Goal: Check status

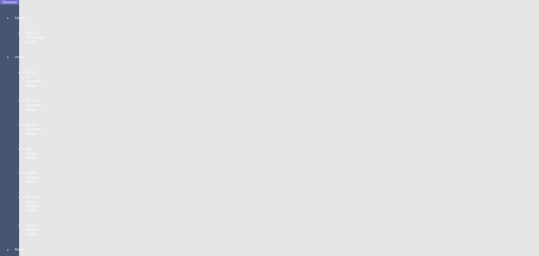
scroll to position [138, 0]
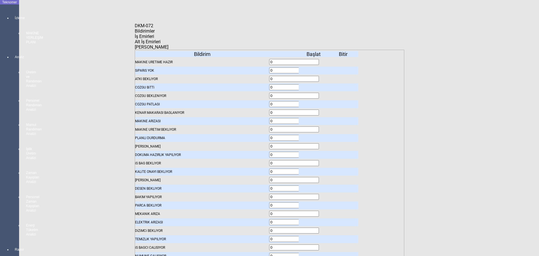
click at [0, 159] on body "Teknomer İzleme MAKİNE YERLEŞİM PLANI Analiz Üretim ve Randıman Analizi Persone…" at bounding box center [269, 128] width 539 height 256
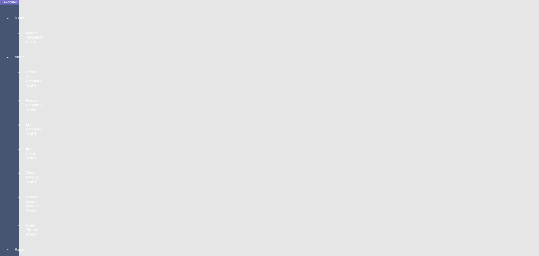
click at [0, 181] on body "Teknomer İzleme MAKİNE YERLEŞİM PLANI Analiz Üretim ve Randıman Analizi Persone…" at bounding box center [269, 128] width 539 height 256
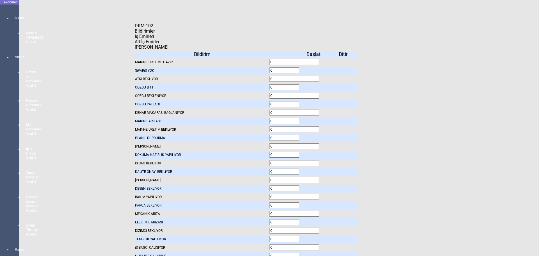
drag, startPoint x: 164, startPoint y: 39, endPoint x: 171, endPoint y: 41, distance: 7.4
click at [155, 34] on span "Bildirimler" at bounding box center [145, 30] width 20 height 5
click at [314, 69] on icon at bounding box center [314, 71] width 0 height 4
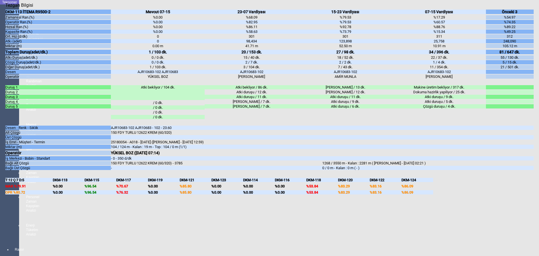
click at [0, 170] on body "Teknomer İzleme MAKİNE YERLEŞİM PLANI Analiz Üretim ve Randıman Analizi Persone…" at bounding box center [269, 128] width 539 height 256
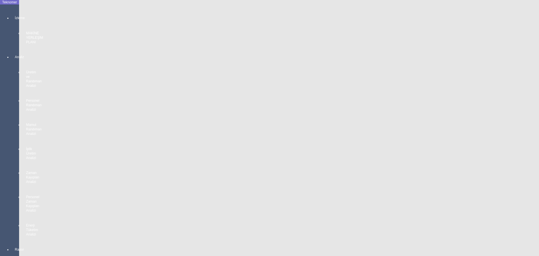
scroll to position [251, 0]
drag, startPoint x: 0, startPoint y: 178, endPoint x: 15, endPoint y: 177, distance: 14.7
click at [1, 178] on body "Teknomer İzleme MAKİNE YERLEŞİM PLANI Analiz Üretim ve Randıman Analizi Persone…" at bounding box center [269, 128] width 539 height 256
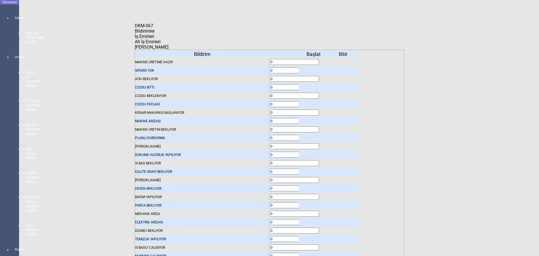
drag, startPoint x: 199, startPoint y: 37, endPoint x: 194, endPoint y: 39, distance: 4.9
click at [154, 38] on span "İş Emirleri" at bounding box center [144, 36] width 19 height 5
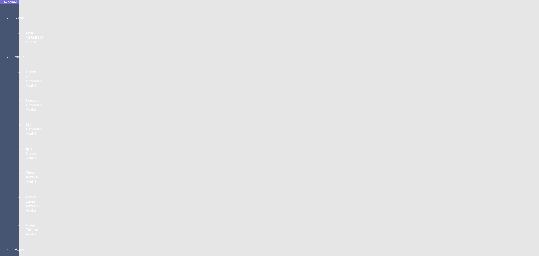
click at [0, 138] on body "Teknomer İzleme MAKİNE YERLEŞİM PLANI Analiz Üretim ve Randıman Analizi Persone…" at bounding box center [269, 128] width 539 height 256
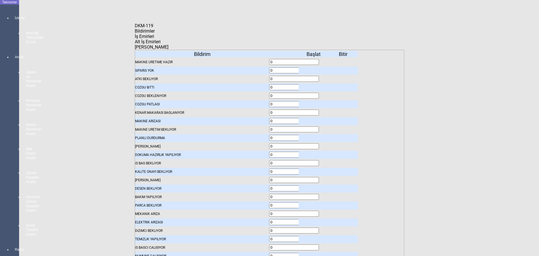
click at [155, 34] on span "Bildirimler" at bounding box center [145, 30] width 20 height 5
click at [314, 69] on icon at bounding box center [314, 71] width 0 height 4
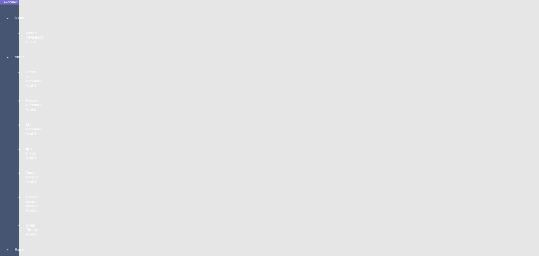
scroll to position [925, 0]
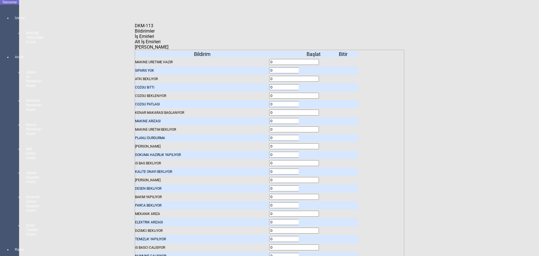
click at [154, 38] on span "İş Emirleri" at bounding box center [144, 36] width 19 height 5
drag, startPoint x: 154, startPoint y: 37, endPoint x: 162, endPoint y: 43, distance: 10.0
click at [155, 34] on span "Bildirimler" at bounding box center [145, 30] width 20 height 5
click at [314, 69] on icon at bounding box center [314, 71] width 0 height 4
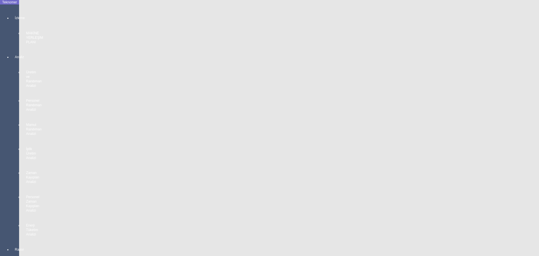
scroll to position [1009, 0]
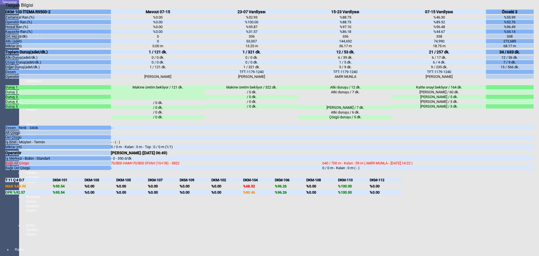
click at [1, 174] on body "Teknomer İzleme MAKİNE YERLEŞİM PLANI Analiz Üretim ve Randıman Analizi Persone…" at bounding box center [269, 128] width 539 height 256
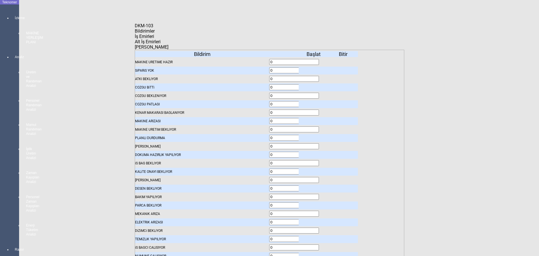
click at [314, 69] on icon at bounding box center [314, 71] width 0 height 4
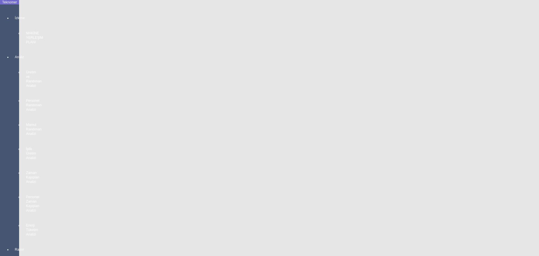
scroll to position [953, 0]
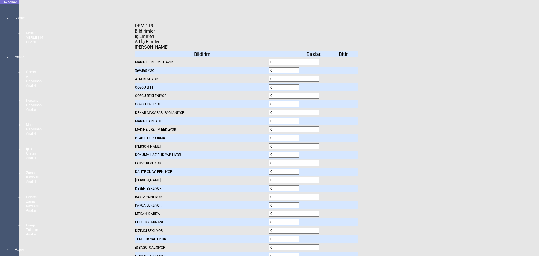
click at [314, 77] on icon at bounding box center [314, 79] width 0 height 4
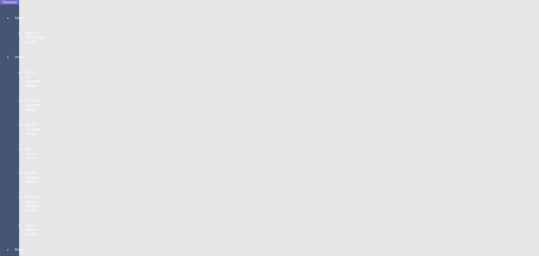
scroll to position [981, 0]
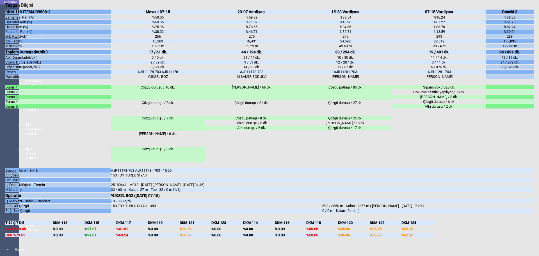
click at [0, 180] on body "Teknomer İzleme MAKİNE YERLEŞİM PLANI Analiz Üretim ve Randıman Analizi Persone…" at bounding box center [269, 128] width 539 height 256
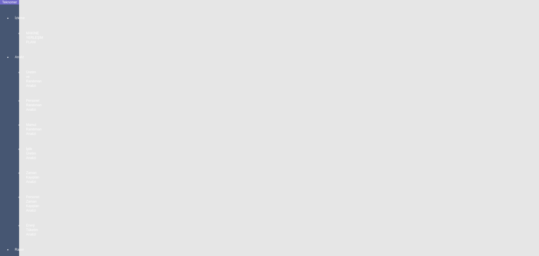
scroll to position [1009, 0]
click at [0, 184] on body "Teknomer İzleme MAKİNE YERLEŞİM PLANI Analiz Üretim ve Randıman Analizi Persone…" at bounding box center [269, 128] width 539 height 256
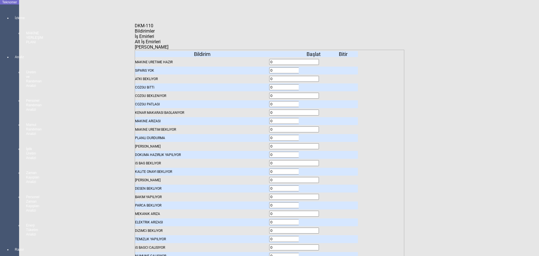
click at [154, 39] on span "İş Emirleri" at bounding box center [144, 36] width 19 height 5
click at [0, 152] on body "Teknomer İzleme MAKİNE YERLEŞİM PLANI Analiz Üretim ve Randıman Analizi Persone…" at bounding box center [269, 128] width 539 height 256
